Goal: Task Accomplishment & Management: Manage account settings

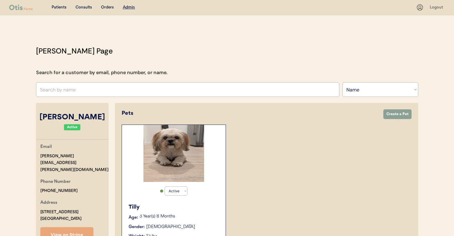
select select ""Name""
select select "true"
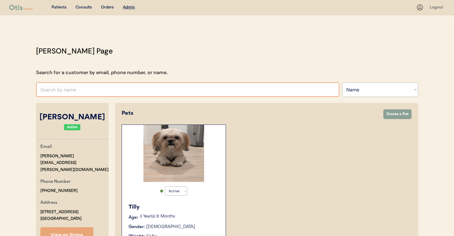
click at [194, 91] on input "text" at bounding box center [187, 89] width 303 height 15
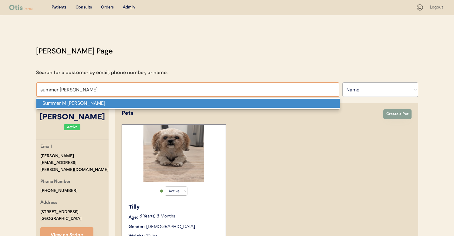
click at [223, 105] on p "Summer M [PERSON_NAME]" at bounding box center [187, 103] width 303 height 9
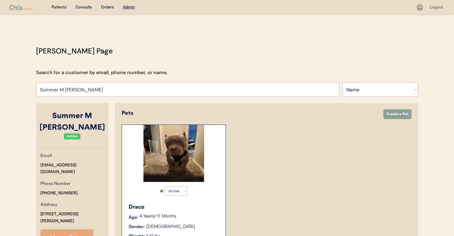
scroll to position [141, 0]
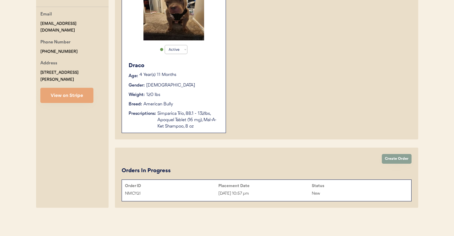
type input "Summer M [PERSON_NAME]"
click at [269, 184] on div "Placement Date" at bounding box center [264, 185] width 93 height 5
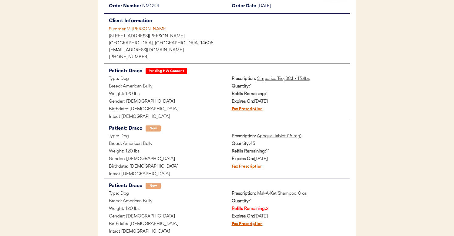
scroll to position [4, 0]
